Goal: Task Accomplishment & Management: Manage account settings

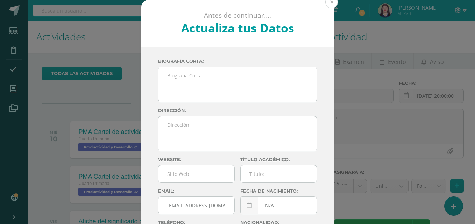
click at [331, 2] on button at bounding box center [331, 2] width 13 height 13
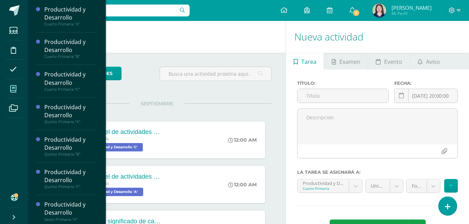
click at [14, 89] on icon at bounding box center [13, 89] width 6 height 7
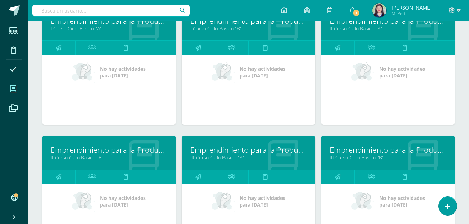
scroll to position [513, 0]
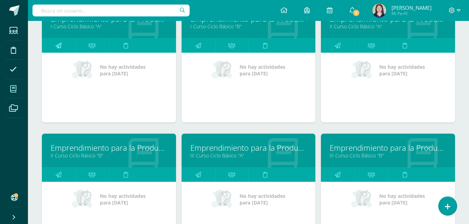
click at [58, 41] on icon at bounding box center [59, 46] width 6 height 14
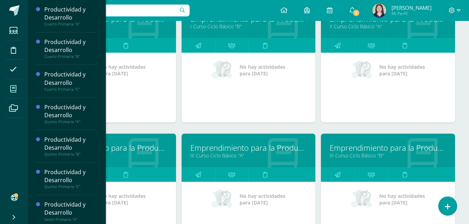
scroll to position [518, 0]
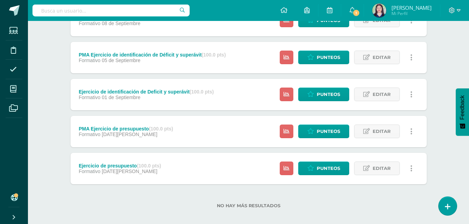
scroll to position [266, 0]
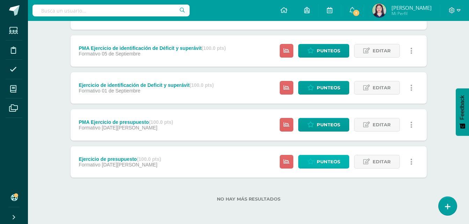
click at [325, 167] on span "Punteos" at bounding box center [328, 162] width 23 height 13
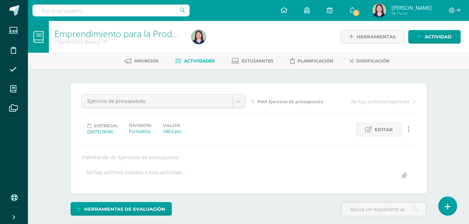
click at [357, 190] on div "Ejercicio de presupuesto PMA Organizador grafico de acordeón, comunidades produ…" at bounding box center [249, 138] width 356 height 111
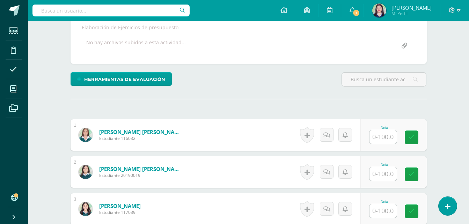
scroll to position [130, 0]
click at [383, 139] on input "text" at bounding box center [383, 137] width 27 height 14
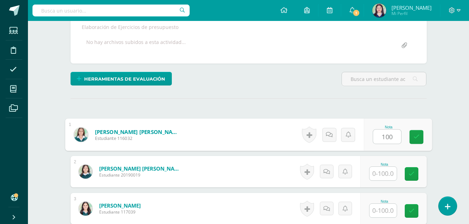
scroll to position [131, 0]
type input "100"
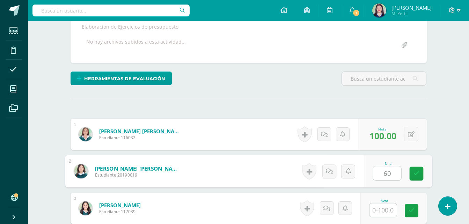
type input "60"
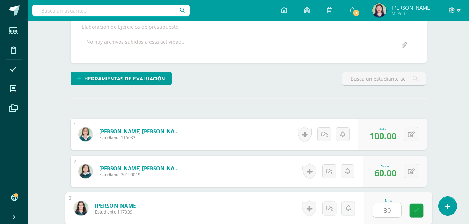
type input "80"
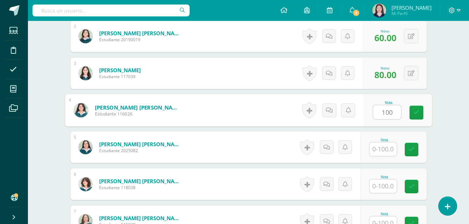
type input "100"
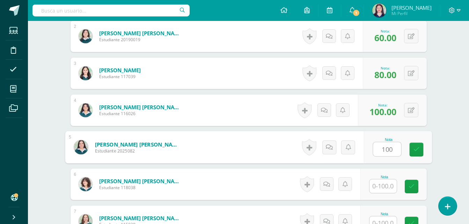
type input "100"
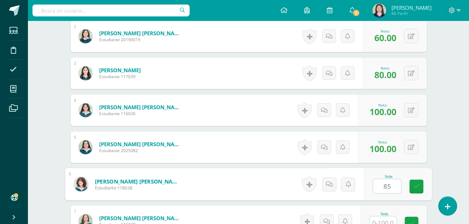
type input "85"
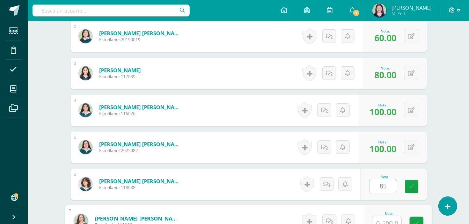
scroll to position [272, 0]
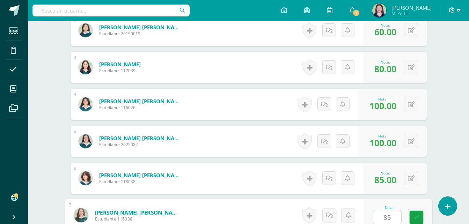
type input "85"
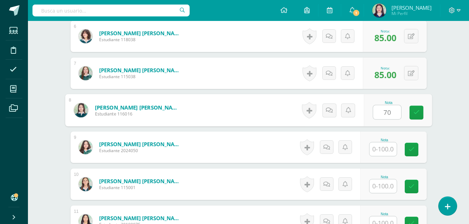
type input "70"
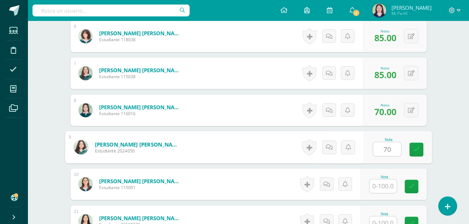
type input "70"
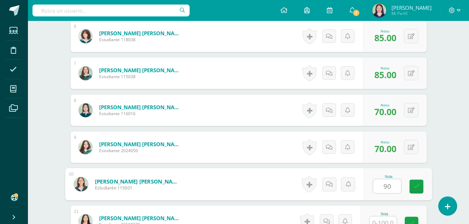
type input "90"
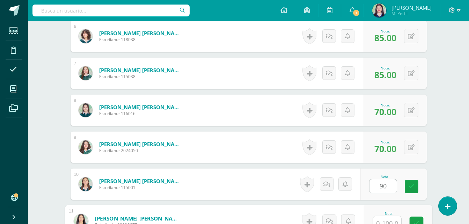
scroll to position [420, 0]
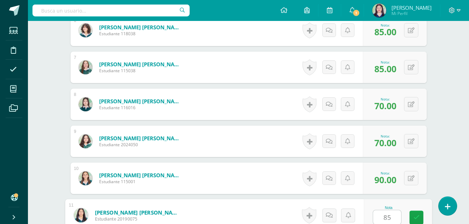
type input "85"
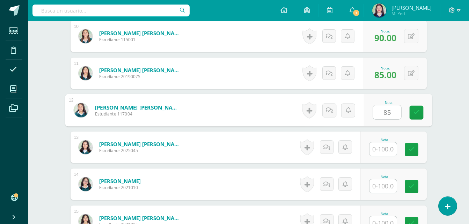
type input "85"
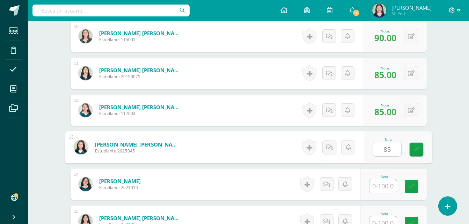
type input "85"
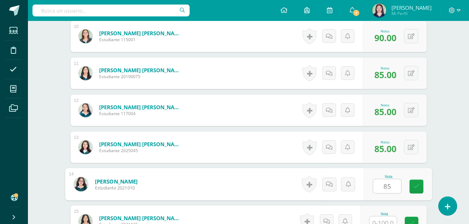
type input "85"
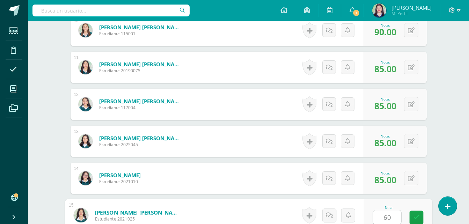
type input "60"
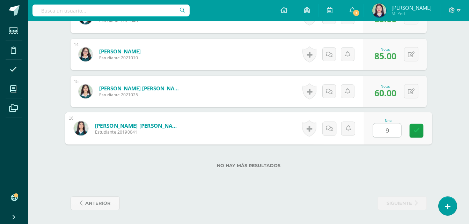
type input "90"
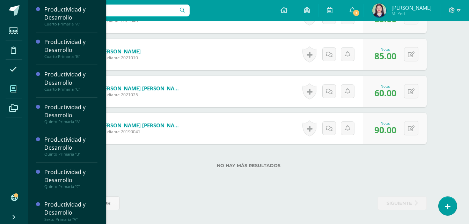
drag, startPoint x: 383, startPoint y: 139, endPoint x: 15, endPoint y: 86, distance: 371.8
click at [15, 86] on icon at bounding box center [13, 89] width 6 height 7
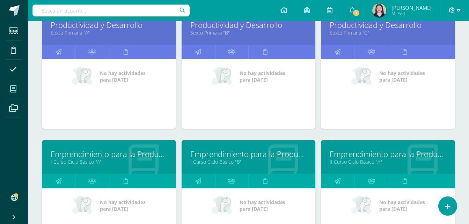
scroll to position [379, 0]
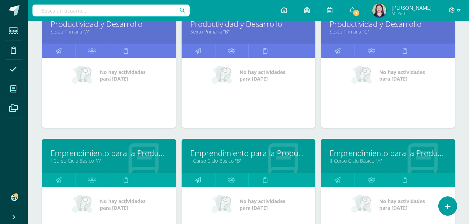
click at [199, 182] on icon at bounding box center [198, 180] width 6 height 14
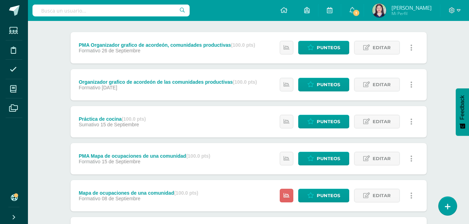
scroll to position [266, 0]
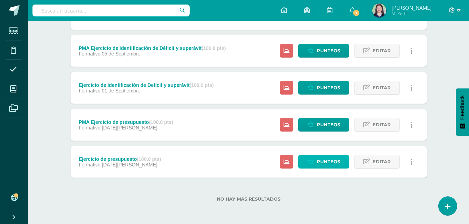
click at [325, 163] on span "Punteos" at bounding box center [328, 162] width 23 height 13
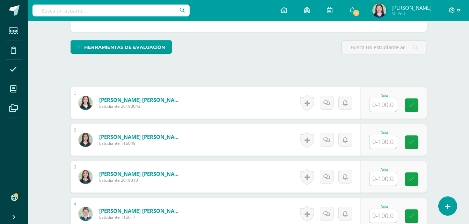
scroll to position [156, 0]
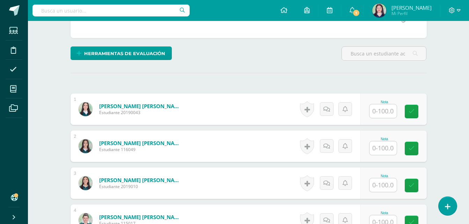
click at [388, 108] on input "text" at bounding box center [383, 111] width 27 height 14
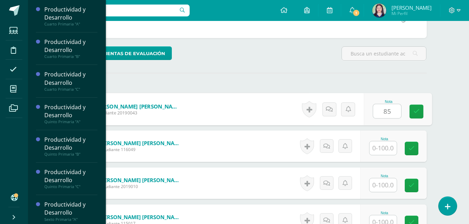
type input "85"
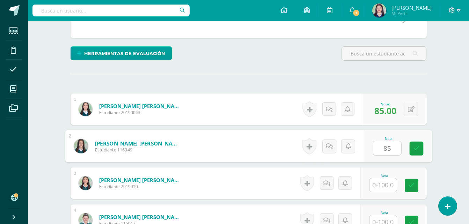
type input "85"
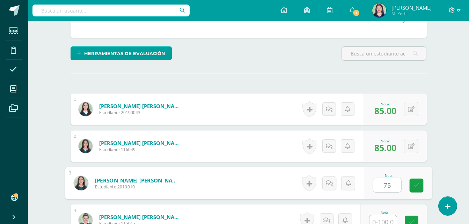
type input "75"
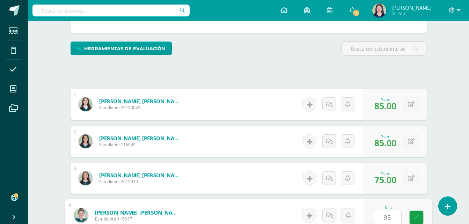
type input "95"
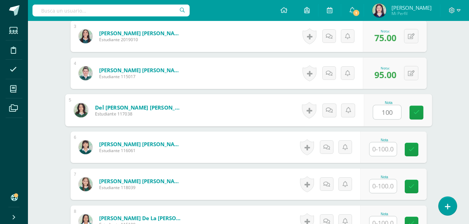
type input "100"
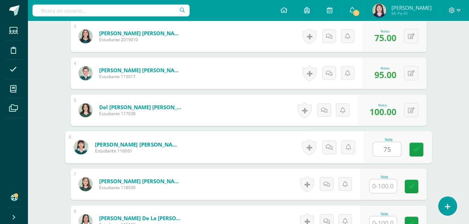
type input "75"
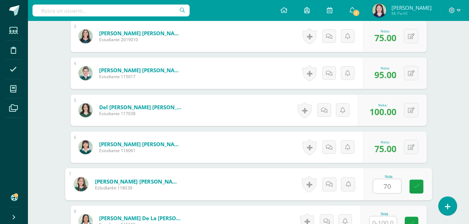
type input "70"
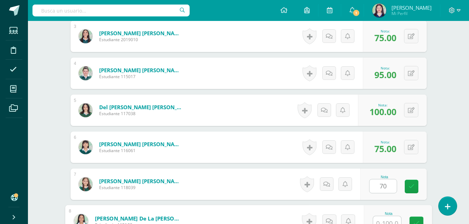
scroll to position [309, 0]
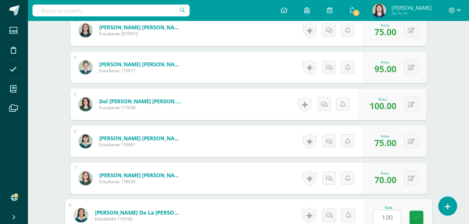
type input "100"
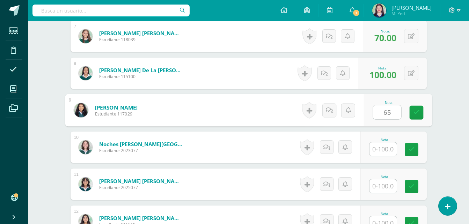
type input "65"
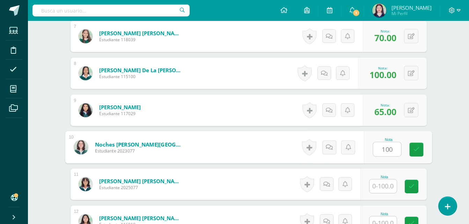
type input "100"
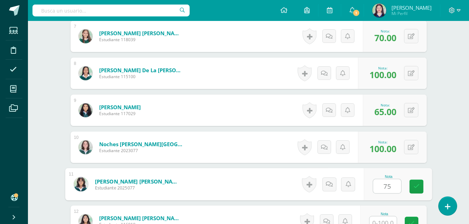
type input "75"
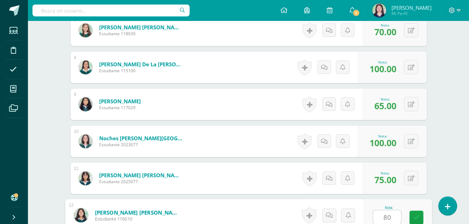
type input "80"
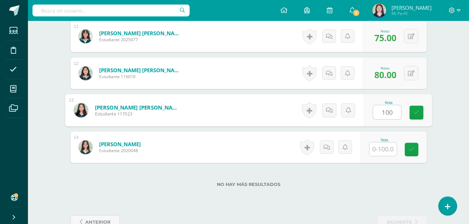
type input "100"
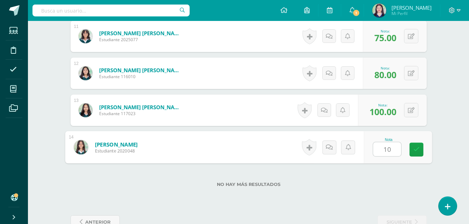
type input "100"
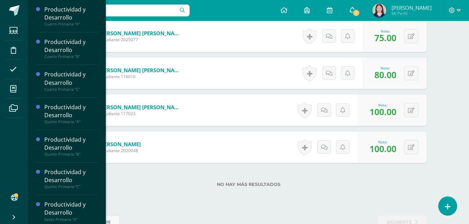
click at [364, 6] on link "1" at bounding box center [352, 10] width 22 height 21
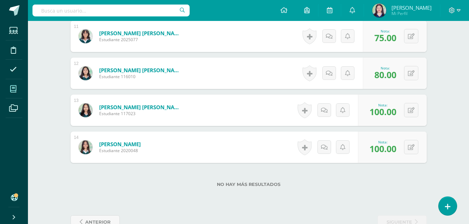
click at [12, 89] on icon at bounding box center [13, 89] width 6 height 7
